Goal: Transaction & Acquisition: Obtain resource

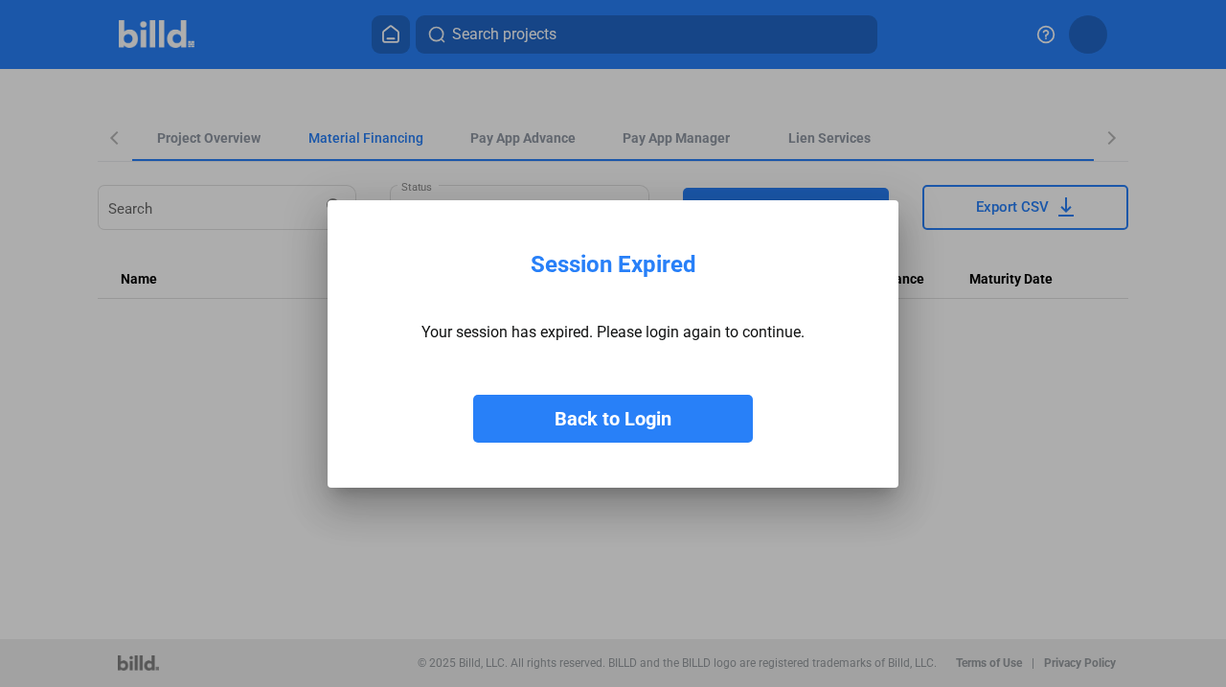
click at [671, 432] on button "Back to Login" at bounding box center [613, 419] width 280 height 48
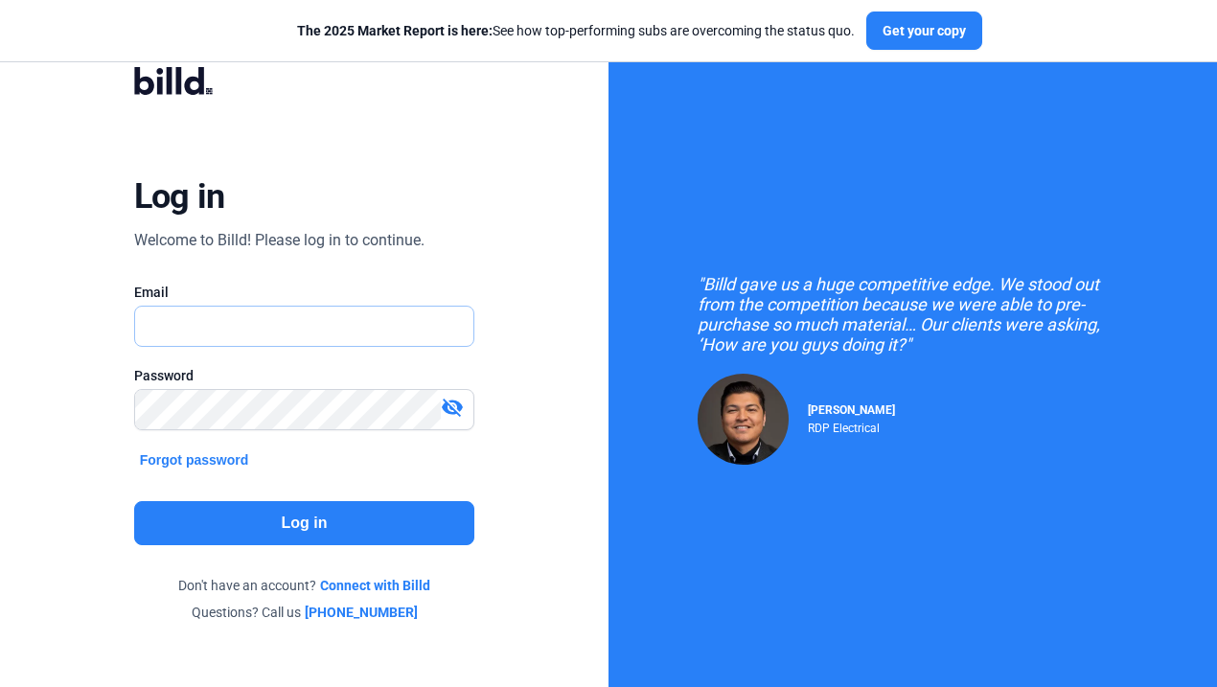
click at [349, 332] on input "text" at bounding box center [294, 326] width 319 height 39
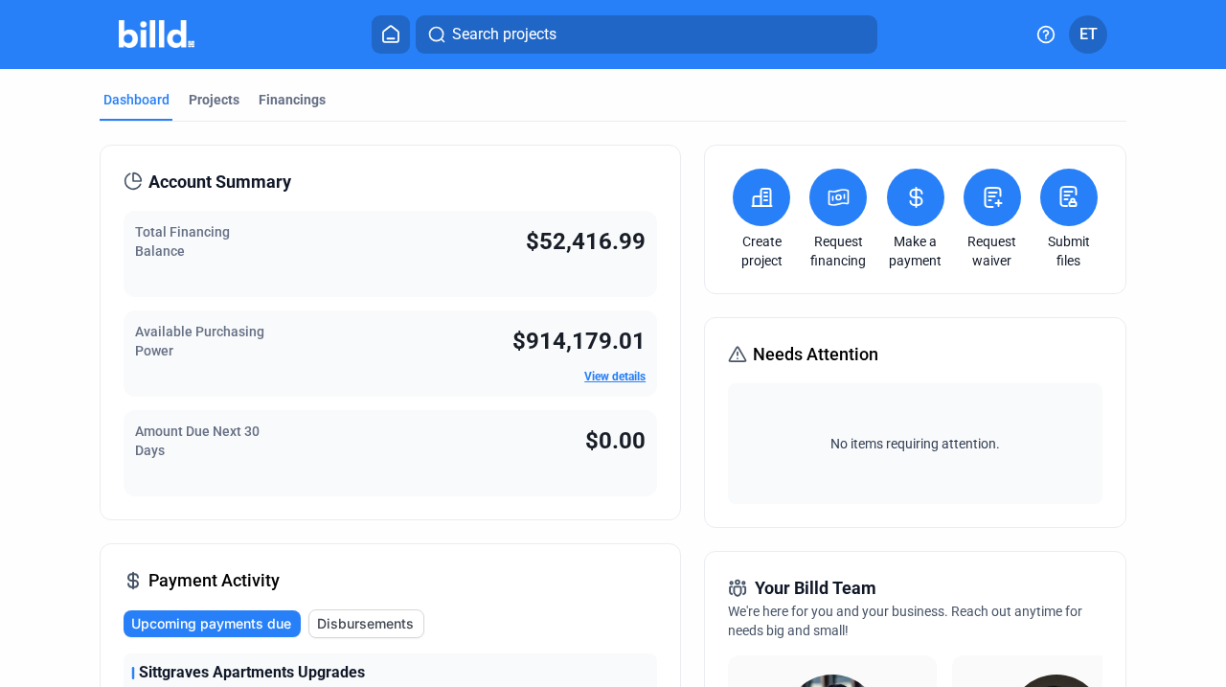
click at [829, 195] on icon at bounding box center [839, 197] width 24 height 23
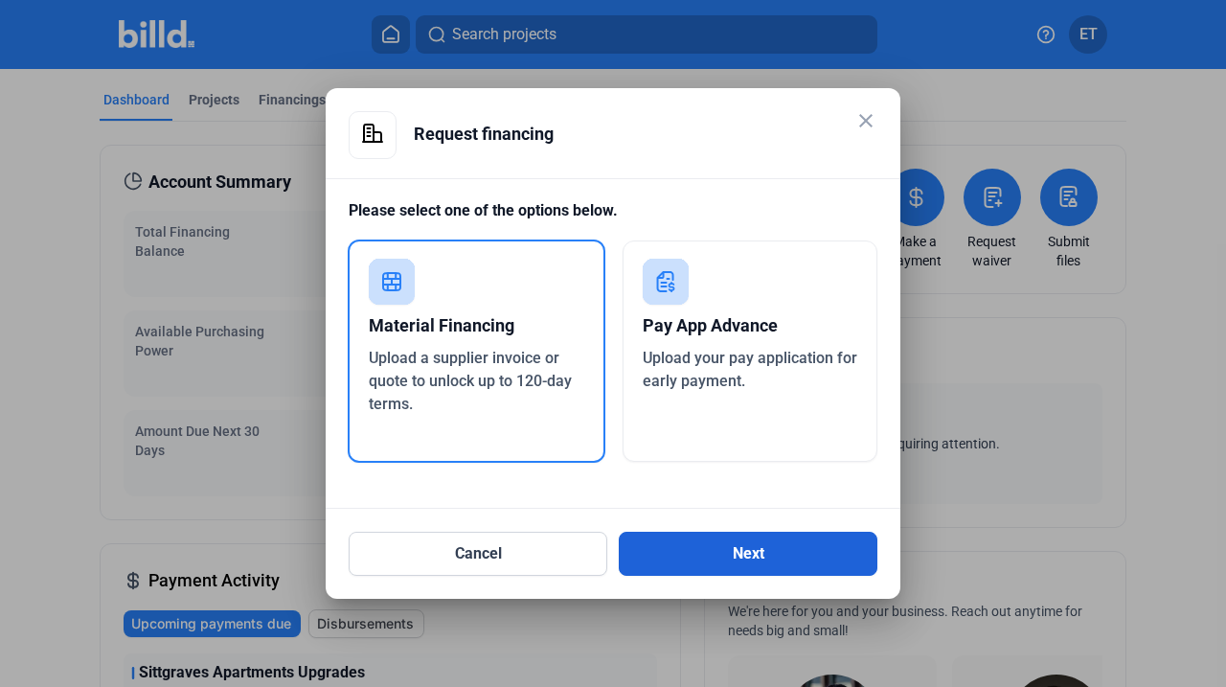
click at [688, 560] on button "Next" at bounding box center [748, 554] width 259 height 44
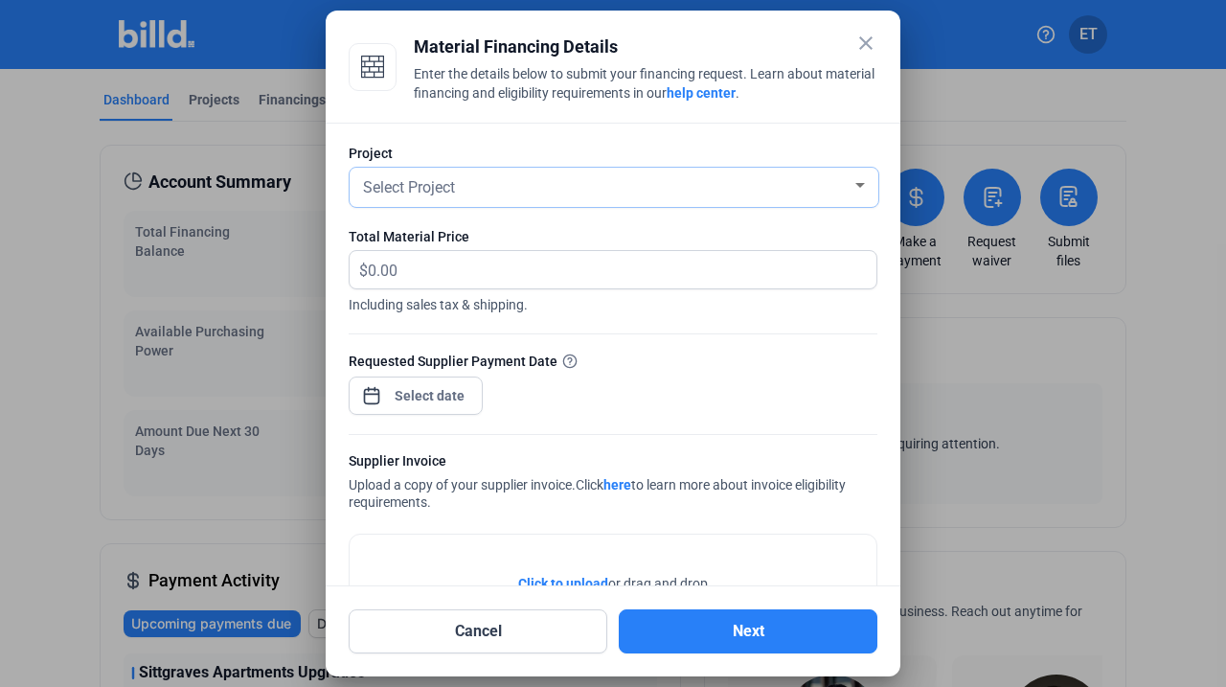
click at [856, 185] on div at bounding box center [861, 185] width 10 height 5
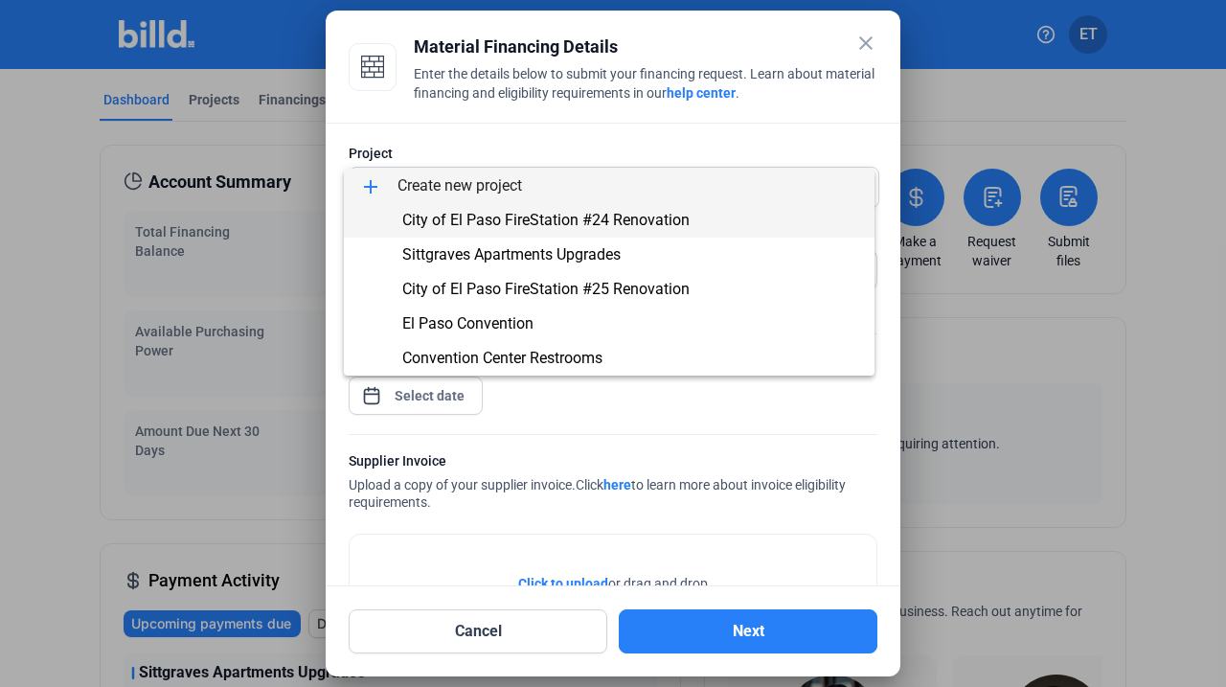
click at [573, 221] on span "City of El Paso FireStation #24 Renovation" at bounding box center [545, 220] width 287 height 18
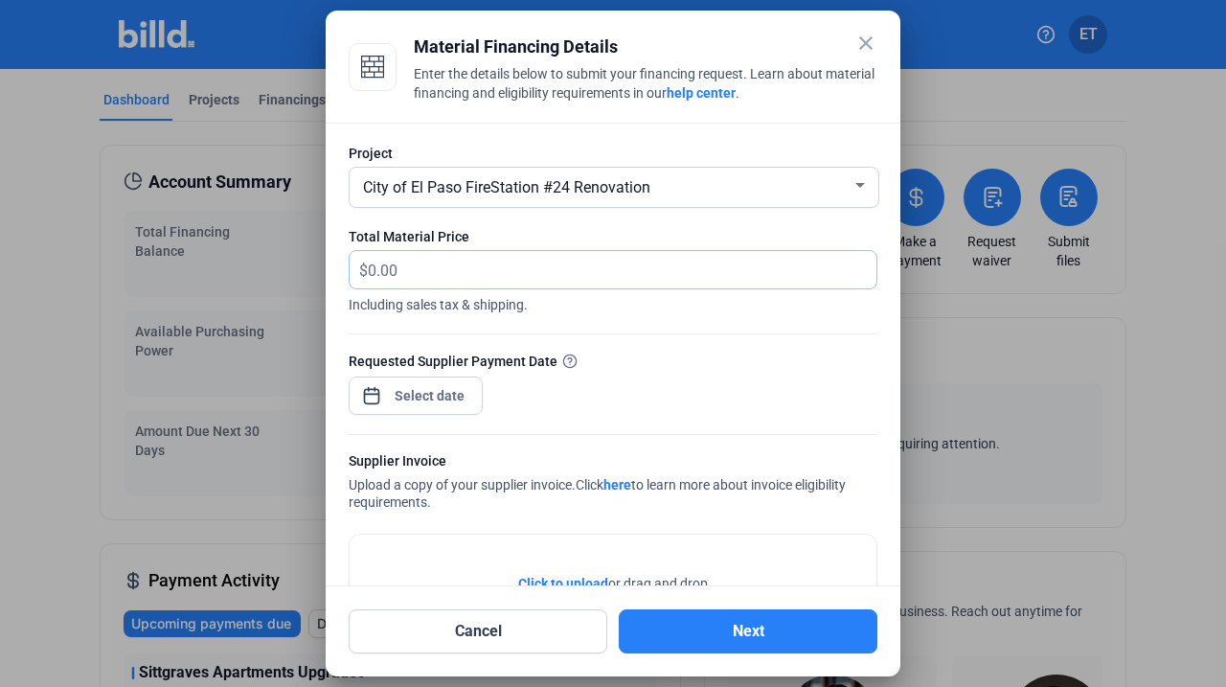
click at [479, 273] on input "text" at bounding box center [611, 269] width 487 height 37
type input "2,863.28"
click at [425, 396] on div "close Material Financing Details Enter the details below to submit your financi…" at bounding box center [613, 343] width 1226 height 687
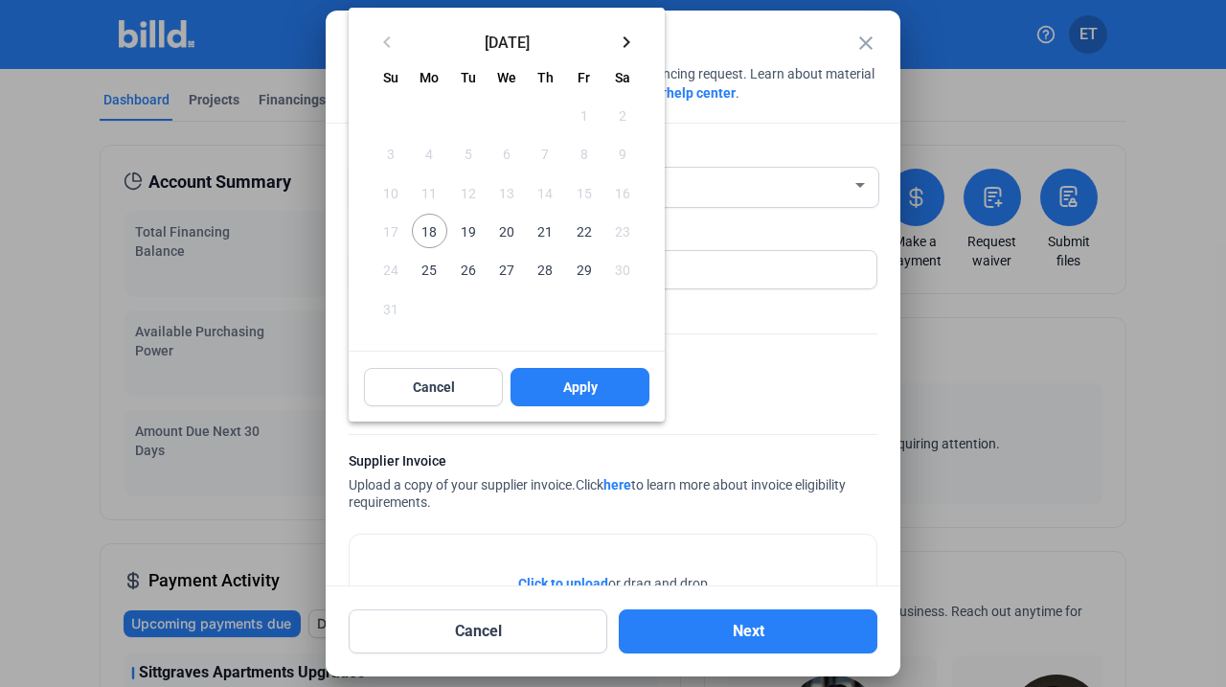
click at [437, 223] on span "18" at bounding box center [429, 231] width 34 height 34
click at [592, 378] on span "Apply" at bounding box center [580, 387] width 34 height 19
type input "[DATE]"
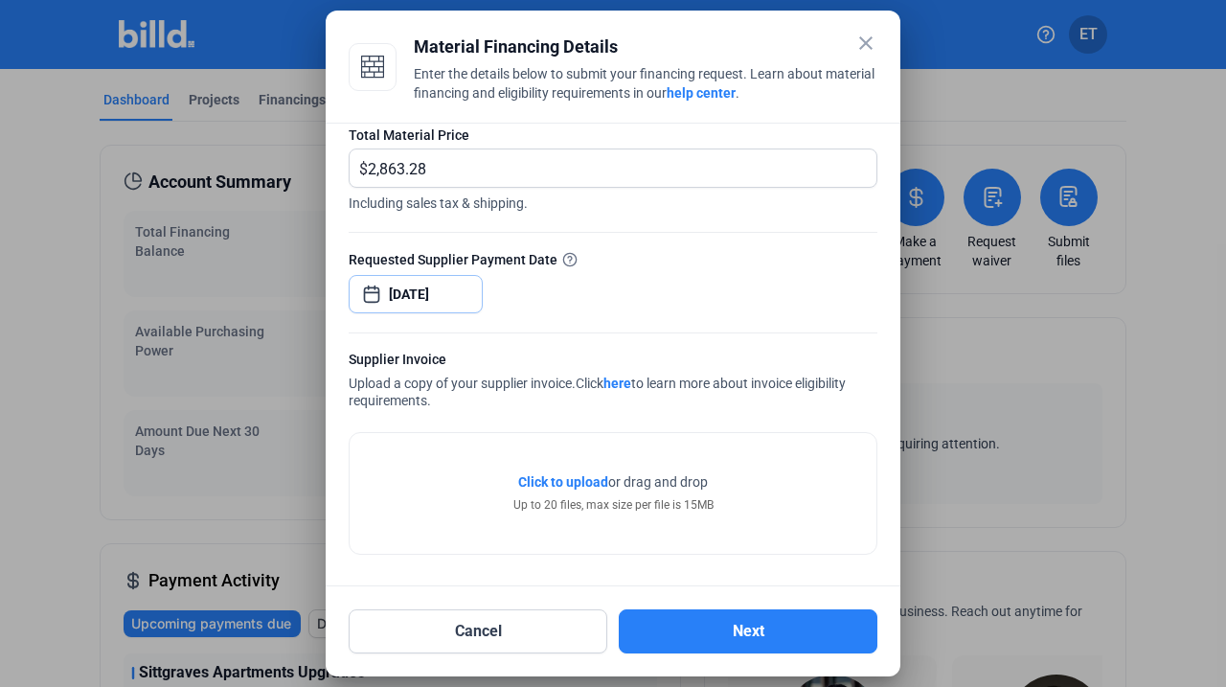
scroll to position [102, 0]
click at [581, 482] on span "Click to upload" at bounding box center [563, 481] width 90 height 15
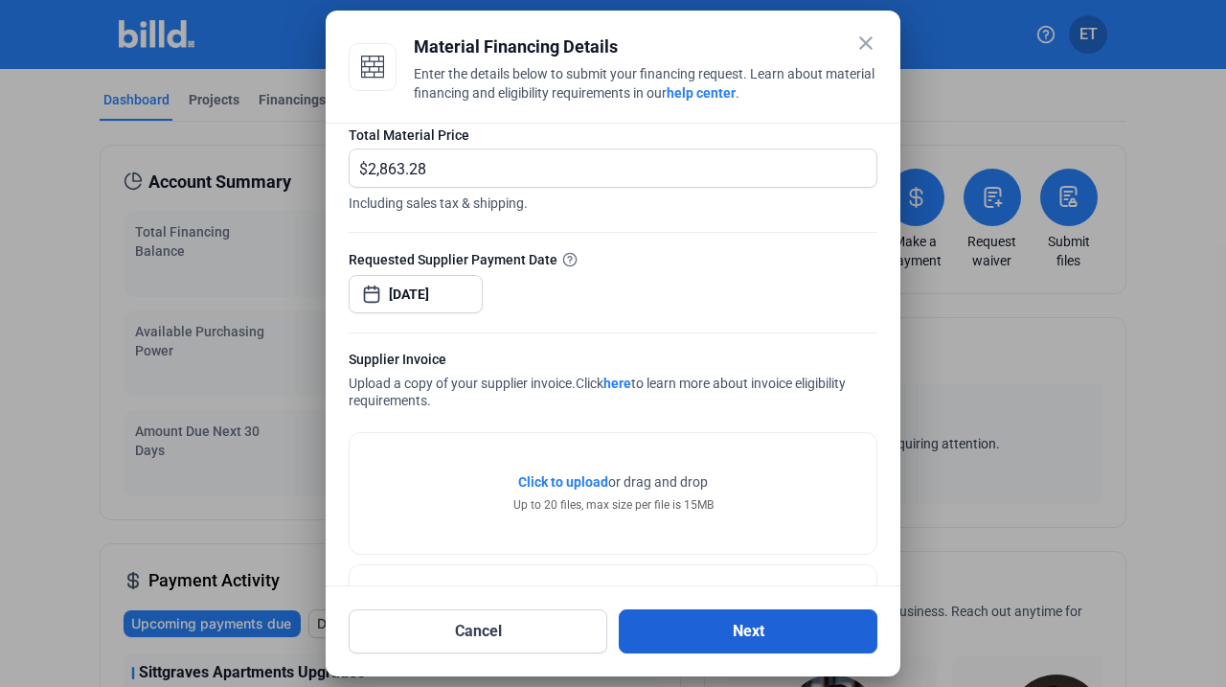
click at [764, 632] on button "Next" at bounding box center [748, 631] width 259 height 44
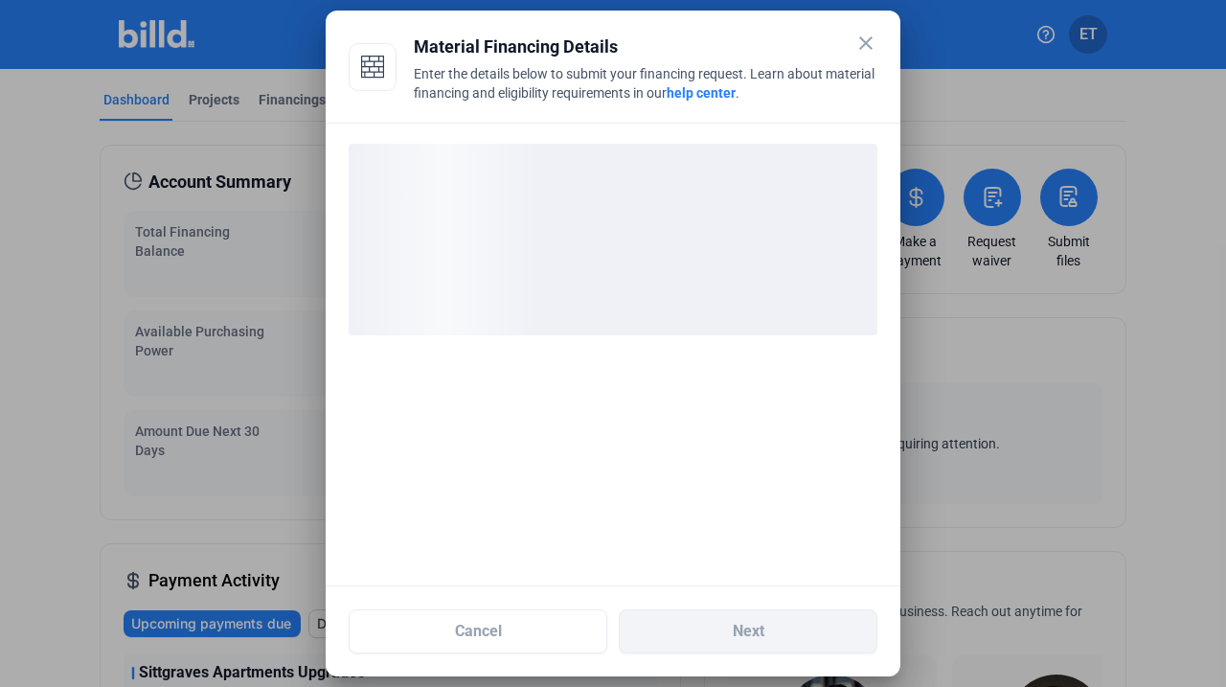
drag, startPoint x: 672, startPoint y: 23, endPoint x: 524, endPoint y: 23, distance: 147.6
click at [524, 23] on mat-dialog-container "close Material Financing Details Enter the details below to submit your financi…" at bounding box center [613, 344] width 575 height 666
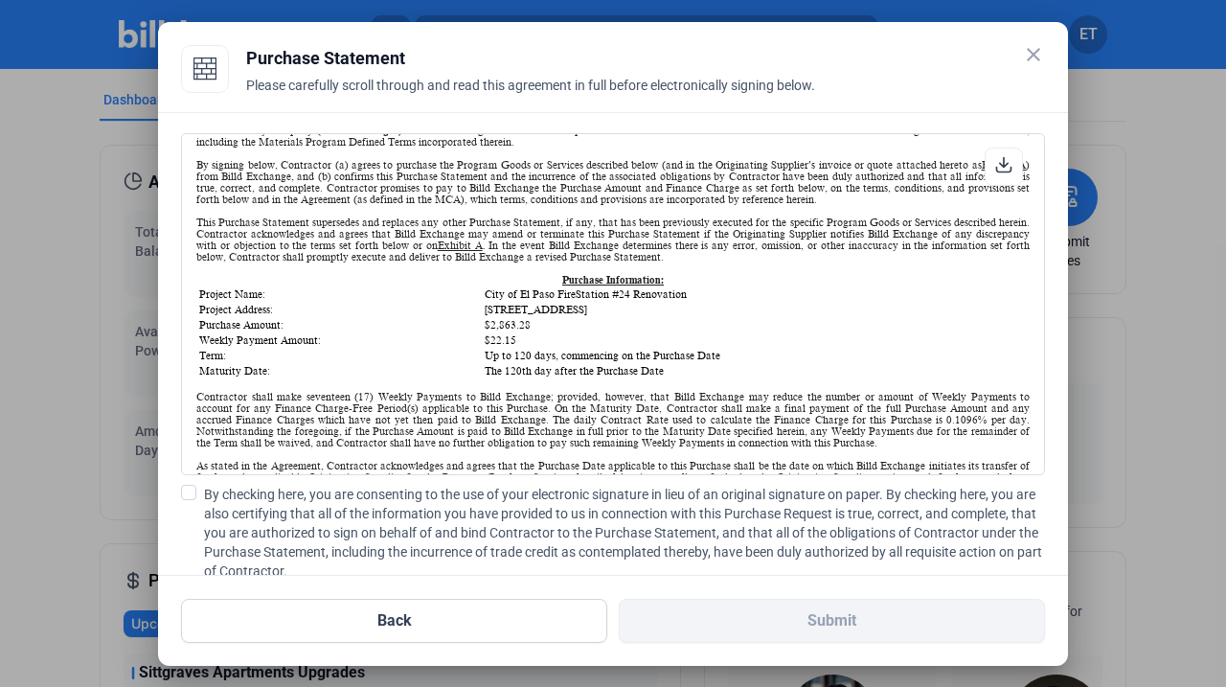
scroll to position [132, 0]
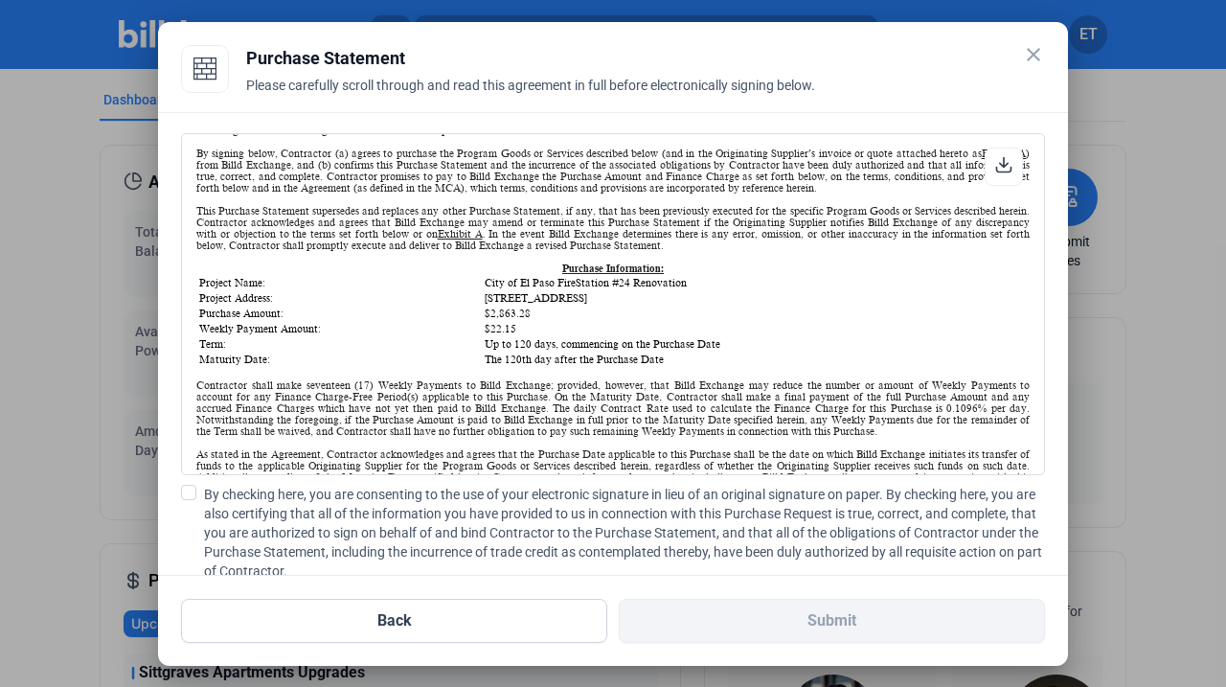
click at [186, 498] on span at bounding box center [188, 492] width 15 height 15
click at [0, 0] on input "By checking here, you are consenting to the use of your electronic signature in…" at bounding box center [0, 0] width 0 height 0
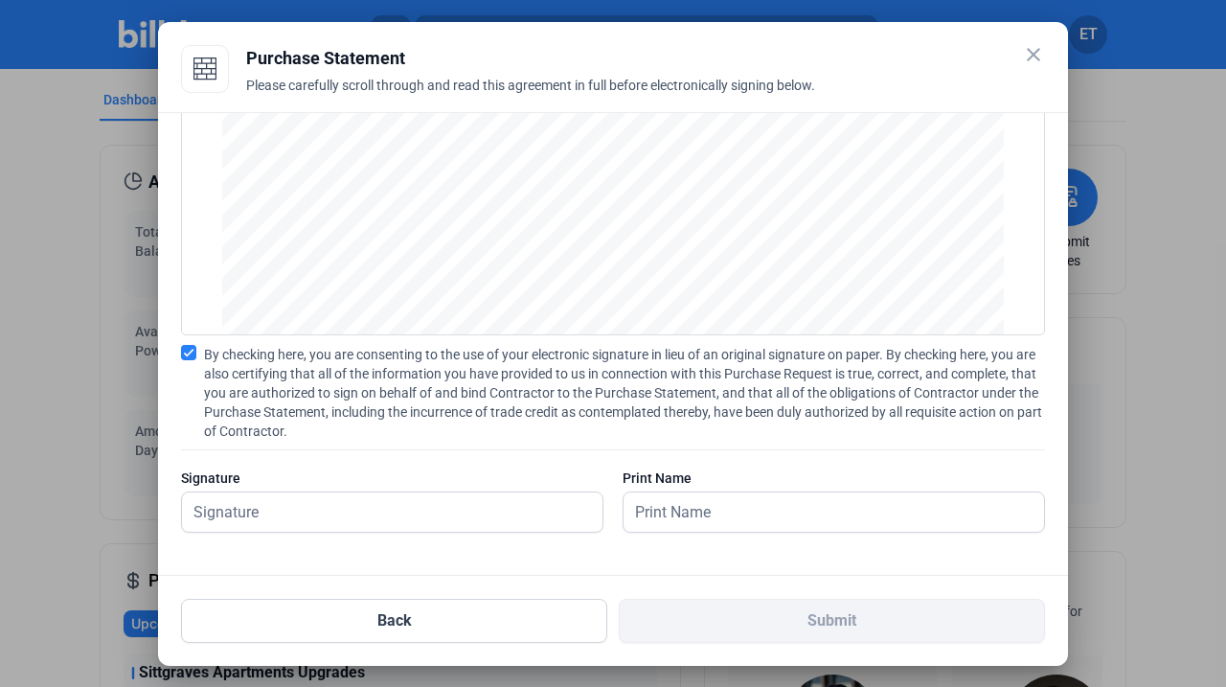
scroll to position [140, 0]
click at [321, 518] on input "text" at bounding box center [382, 512] width 400 height 39
type input "[PERSON_NAME]"
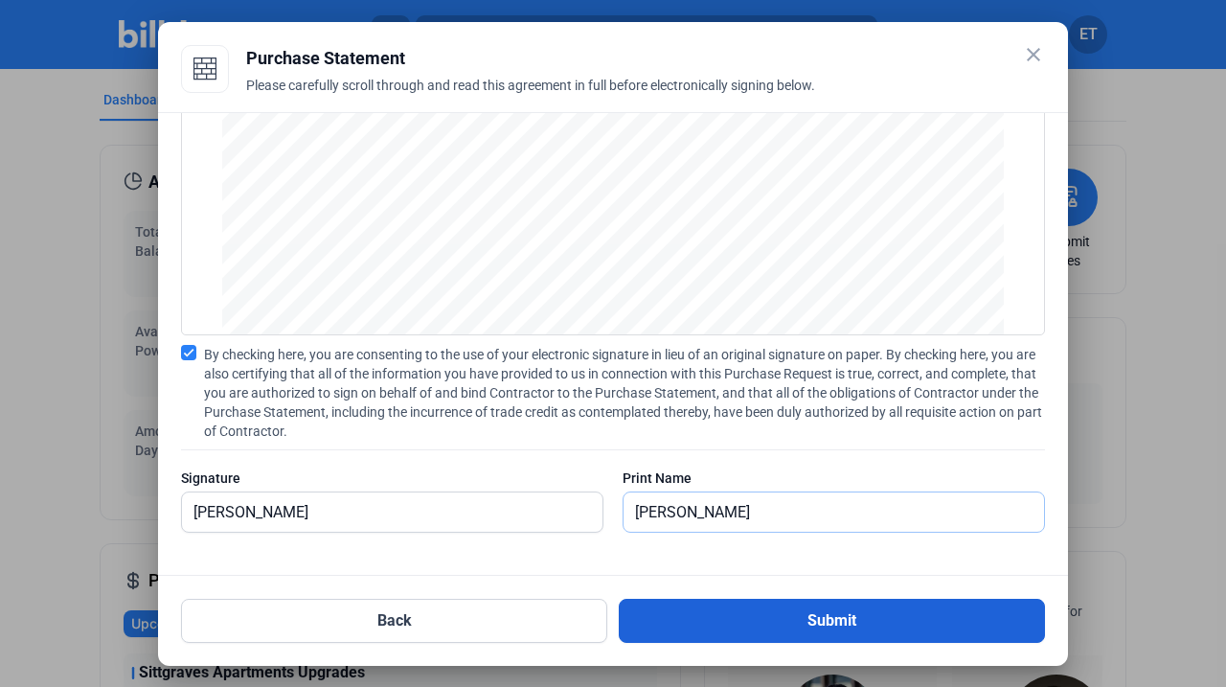
type input "[PERSON_NAME]"
click at [741, 627] on button "Submit" at bounding box center [832, 621] width 426 height 44
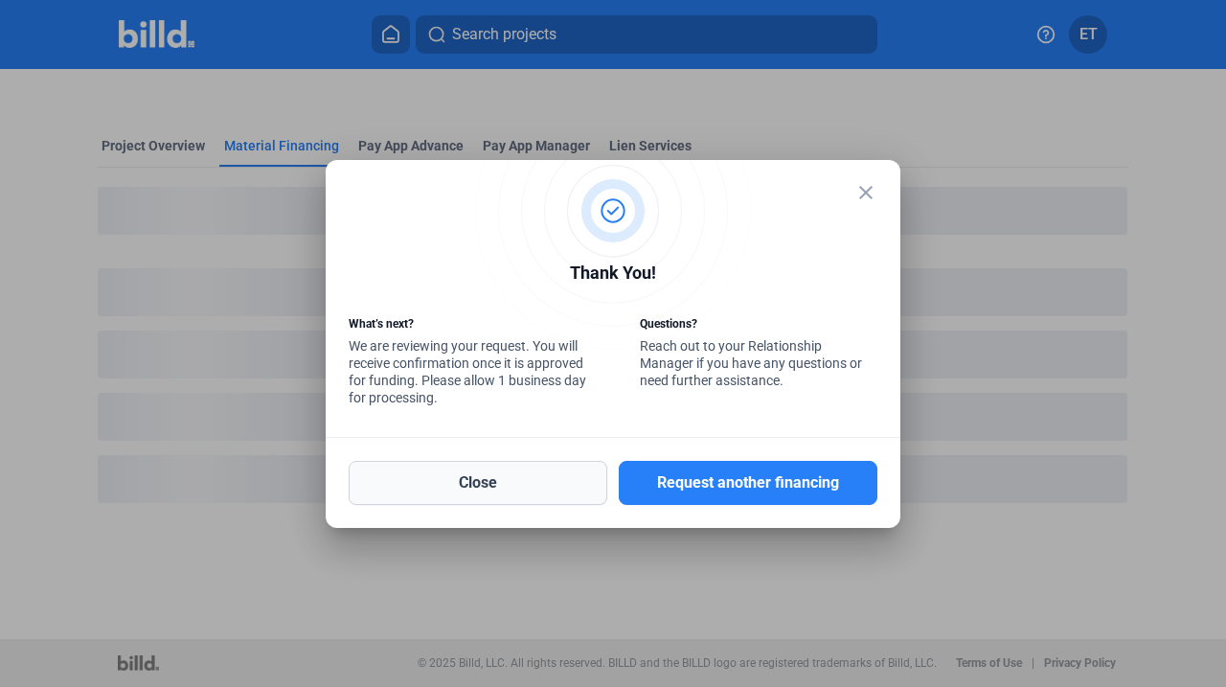
click at [510, 482] on button "Close" at bounding box center [478, 483] width 259 height 44
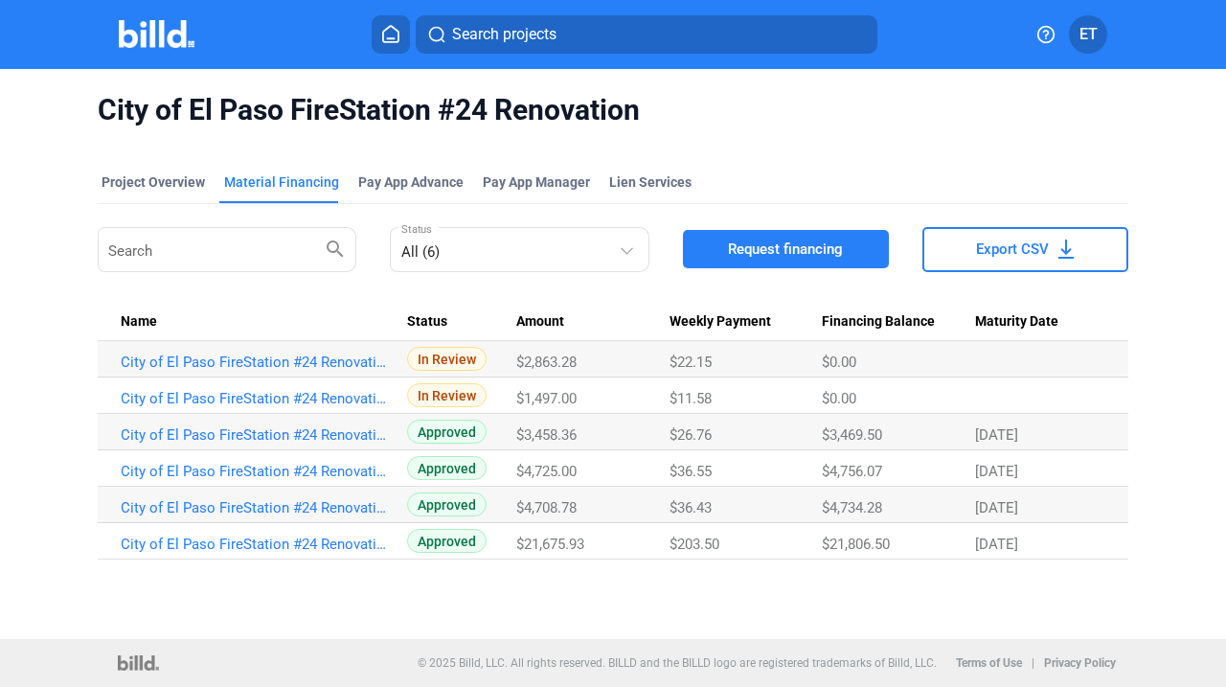
click at [447, 357] on span "In Review" at bounding box center [447, 359] width 80 height 24
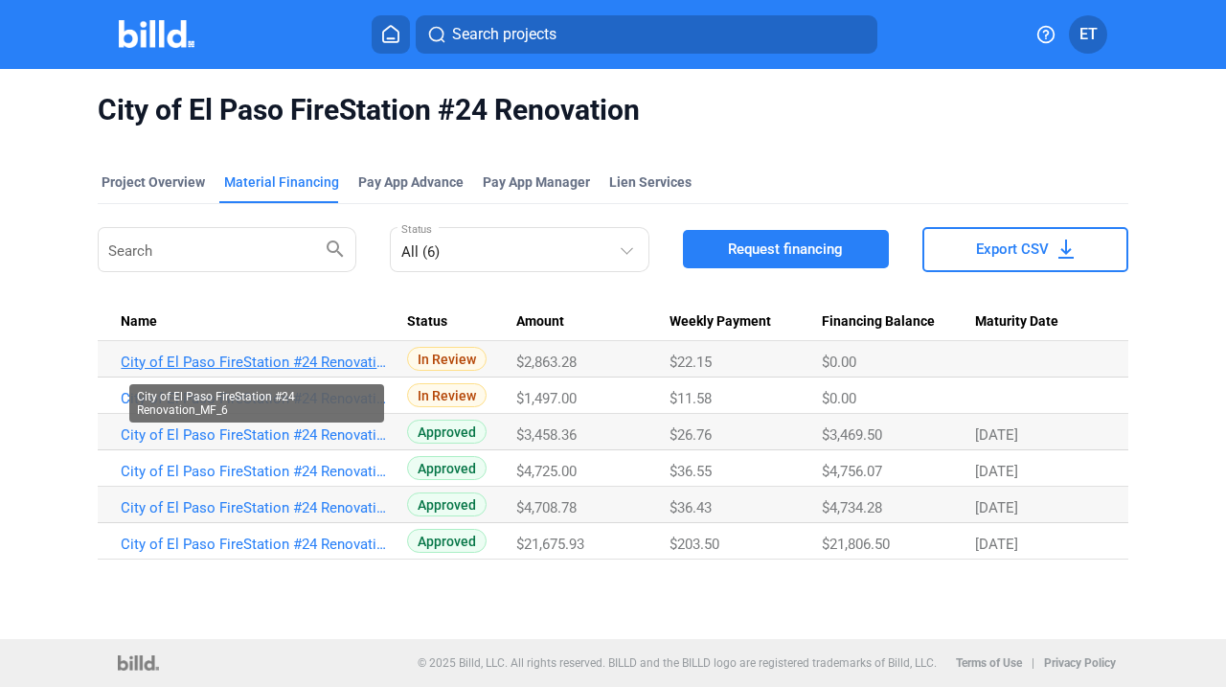
click at [368, 357] on link "City of El Paso FireStation #24 Renovation_MF_6" at bounding box center [256, 362] width 271 height 17
